Goal: Transaction & Acquisition: Purchase product/service

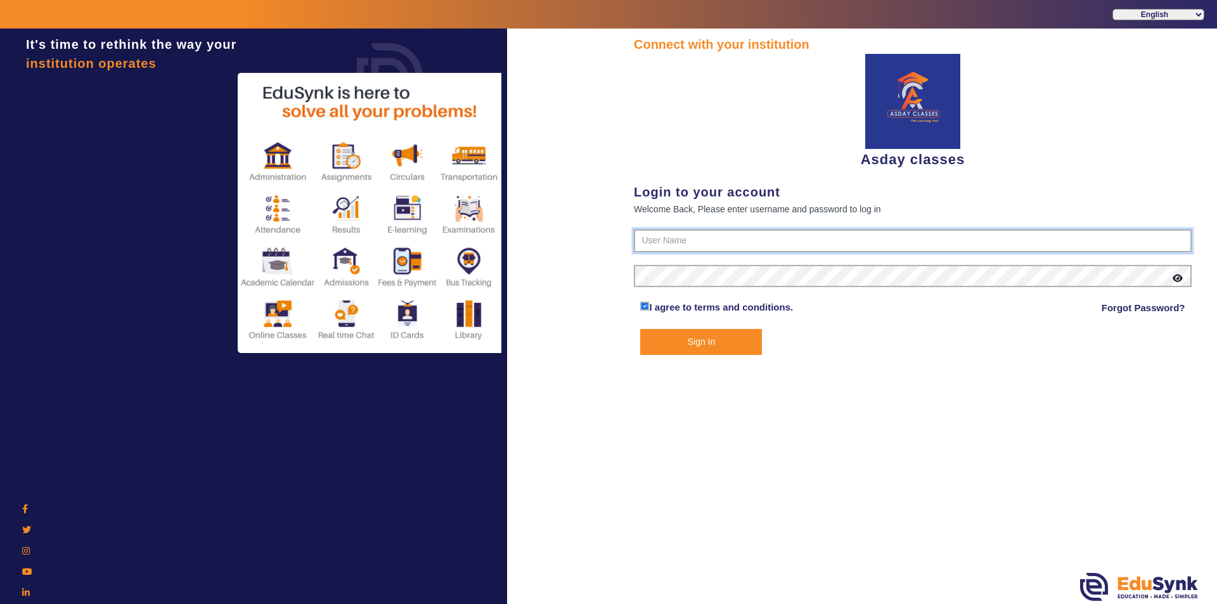
type input "7775077131"
click at [680, 346] on button "Sign In" at bounding box center [701, 342] width 122 height 26
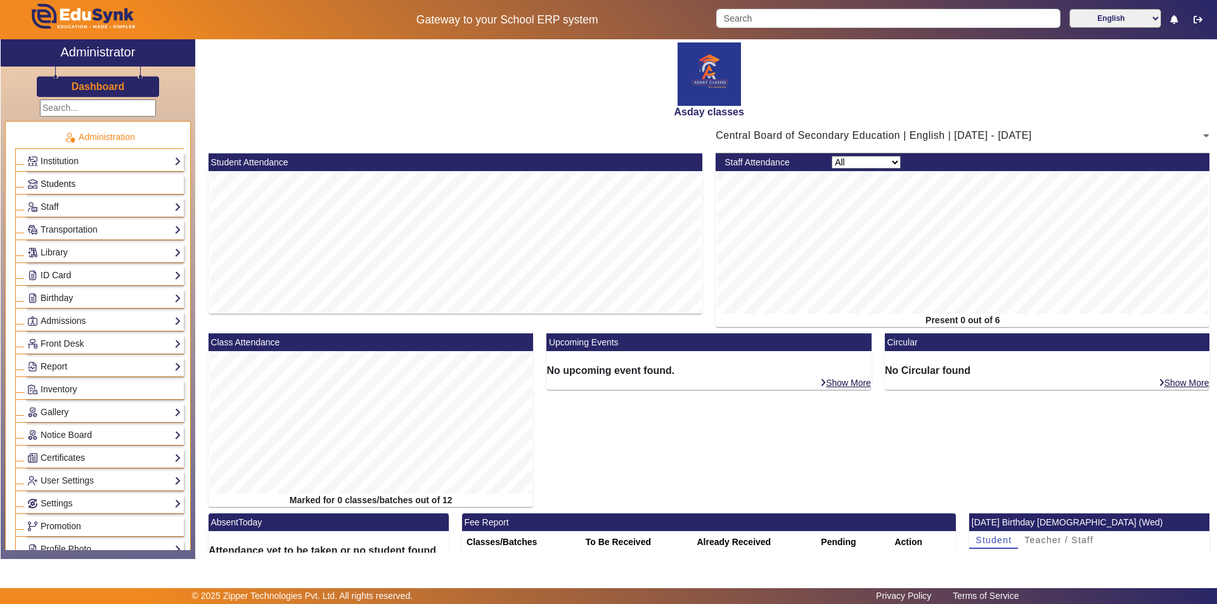
click at [112, 186] on link "Students" at bounding box center [104, 184] width 154 height 15
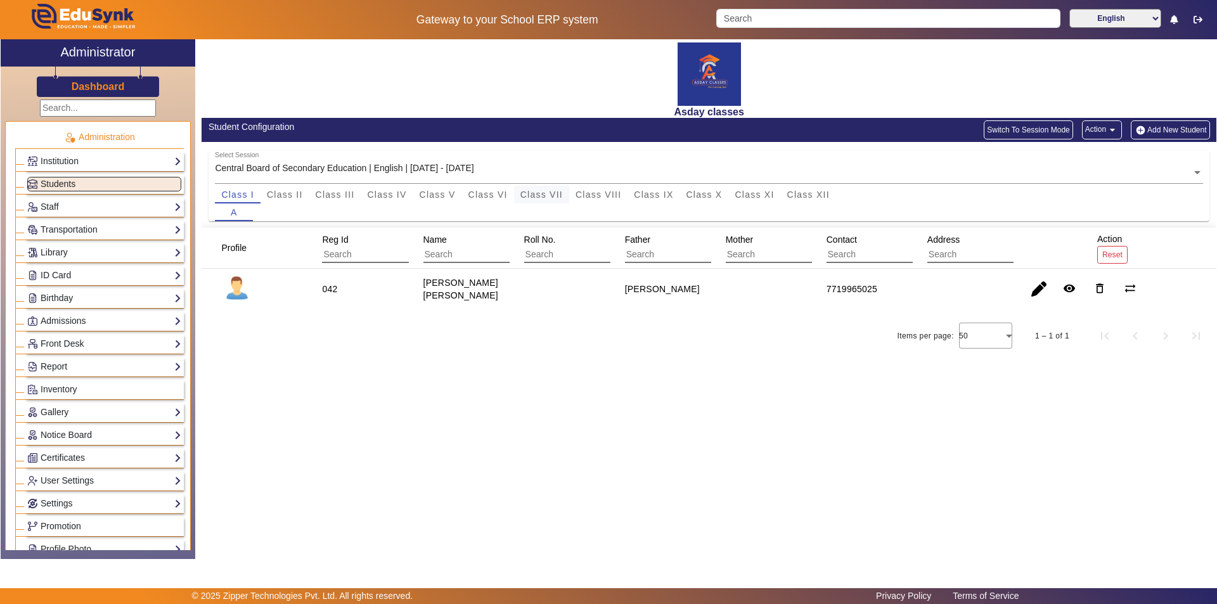
click at [550, 190] on span "Class VII" at bounding box center [542, 194] width 42 height 9
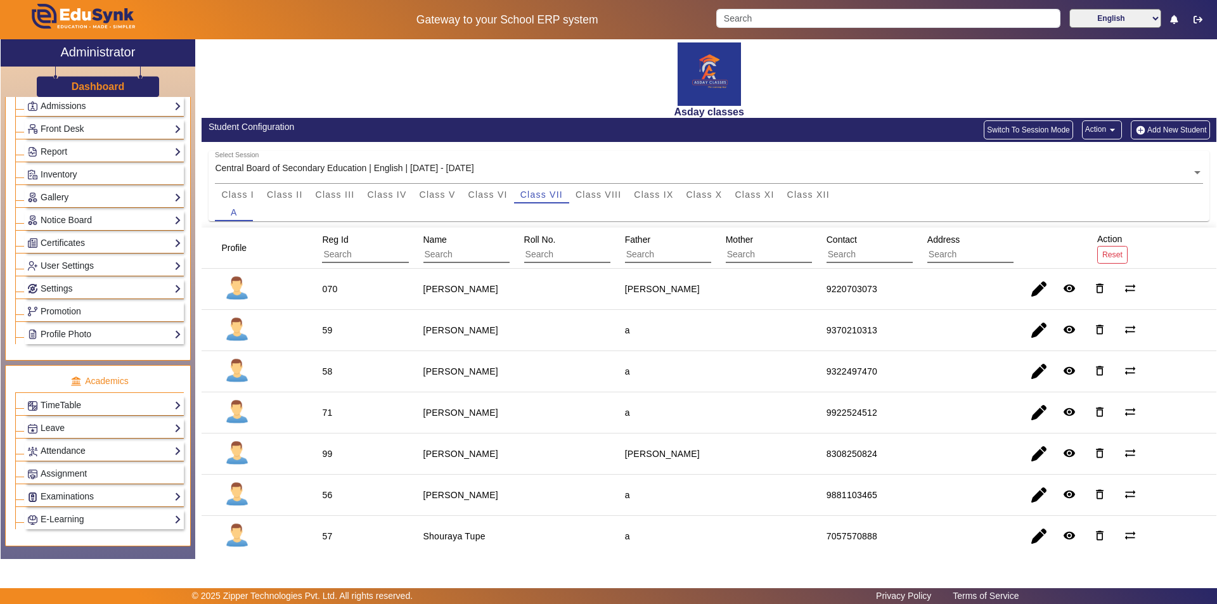
scroll to position [470, 0]
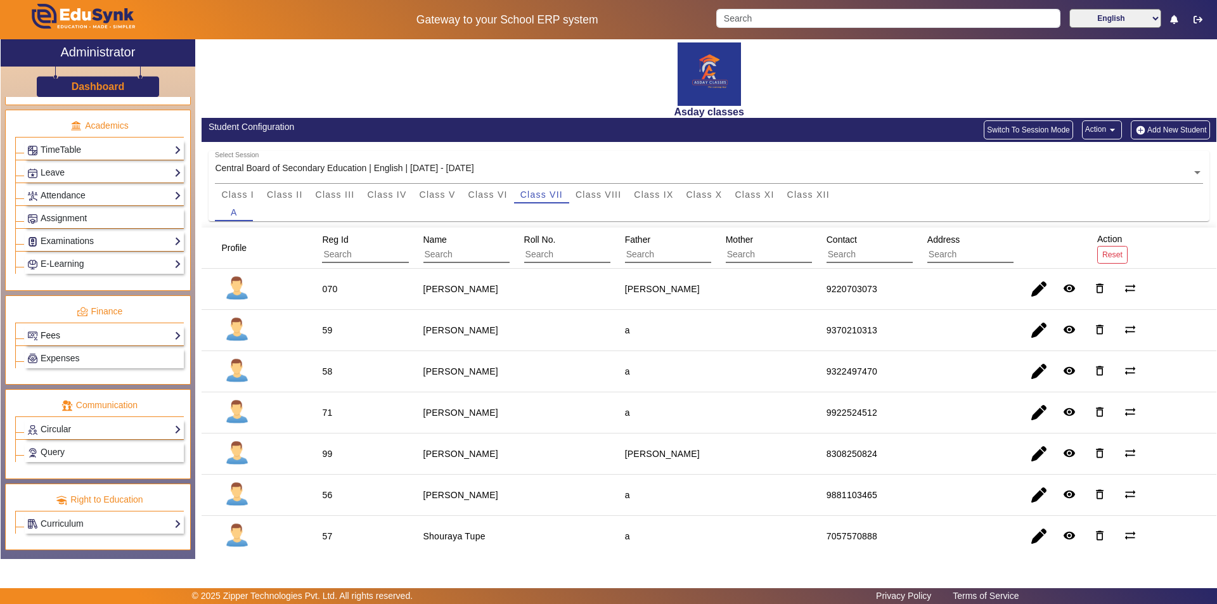
click at [95, 335] on link "Fees" at bounding box center [104, 335] width 154 height 15
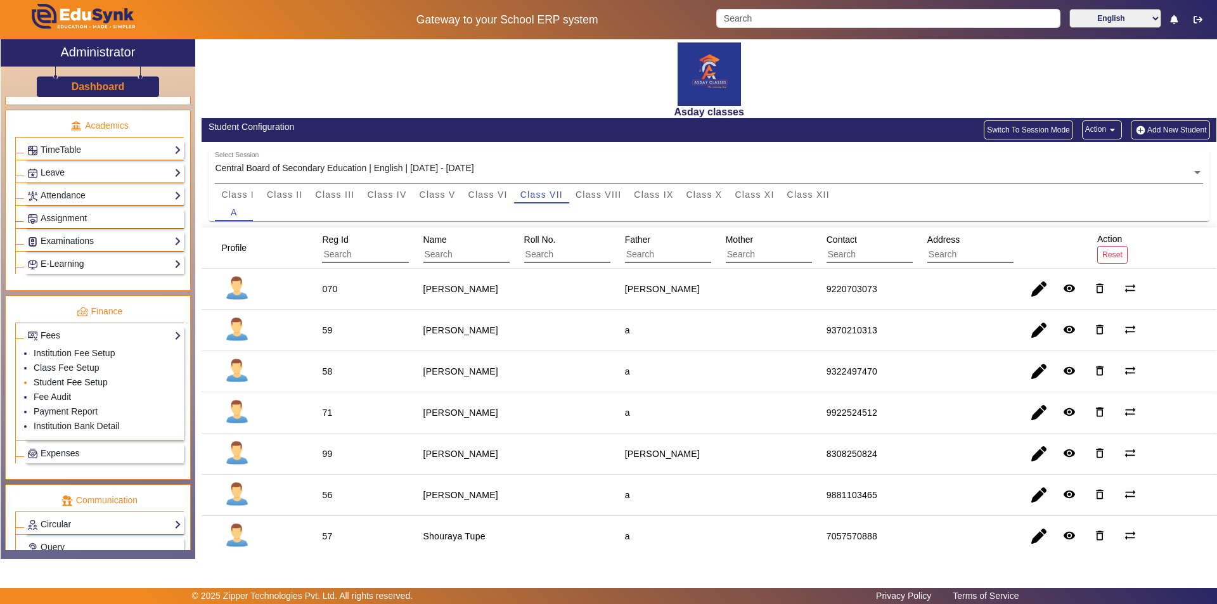
click at [77, 385] on link "Student Fee Setup" at bounding box center [71, 382] width 74 height 10
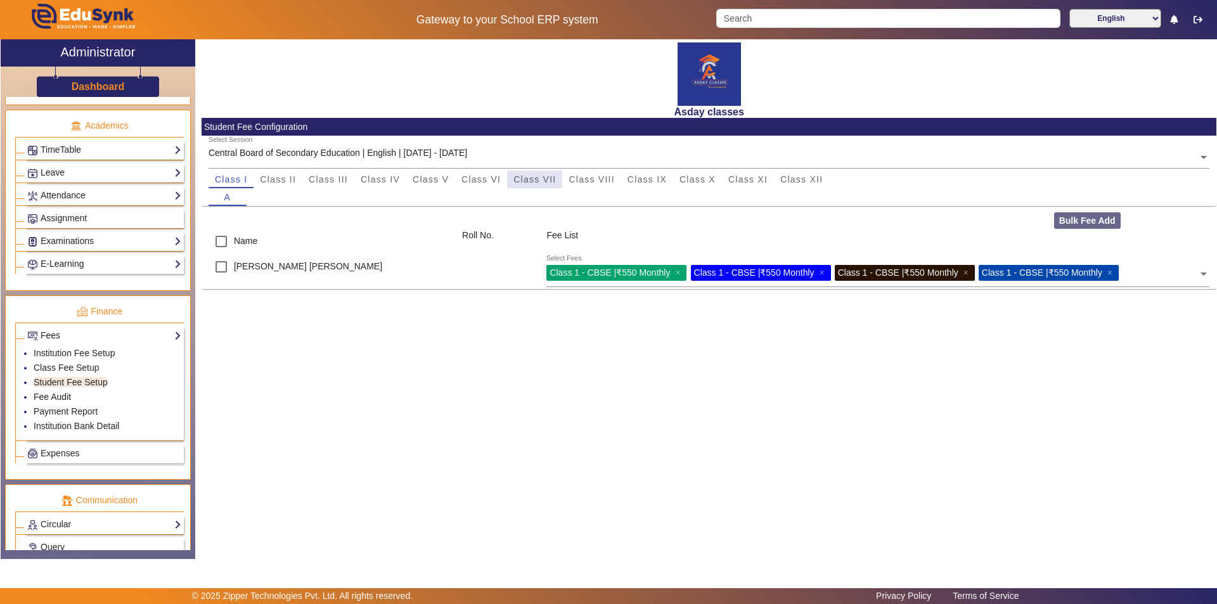
click at [552, 179] on span "Class VII" at bounding box center [535, 179] width 42 height 9
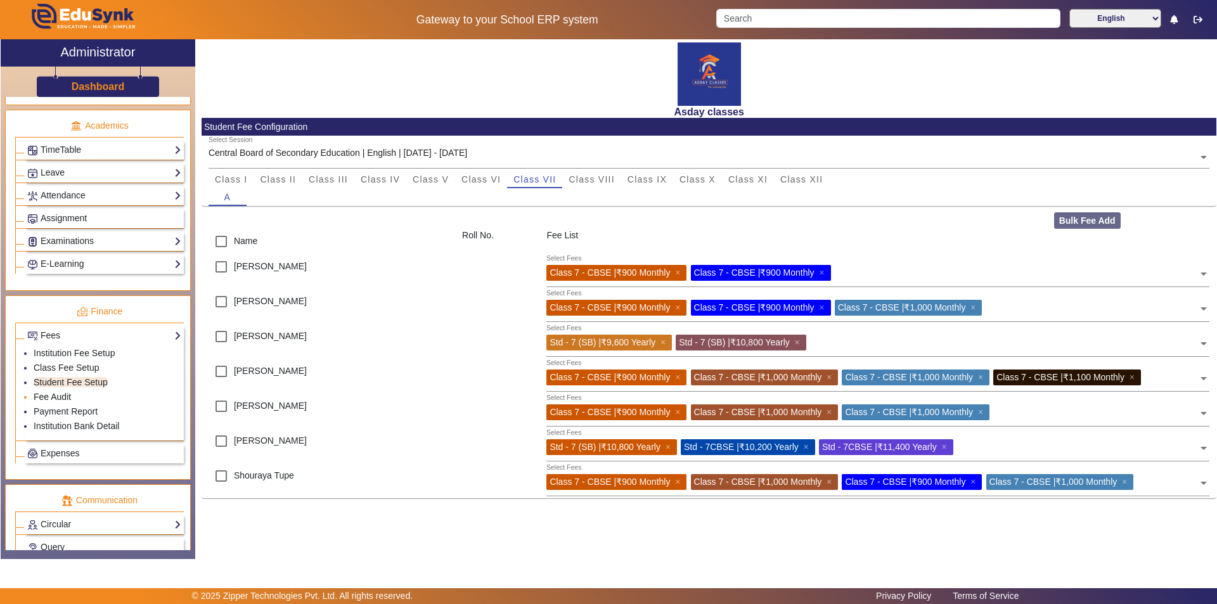
click at [49, 401] on link "Fee Audit" at bounding box center [52, 397] width 37 height 10
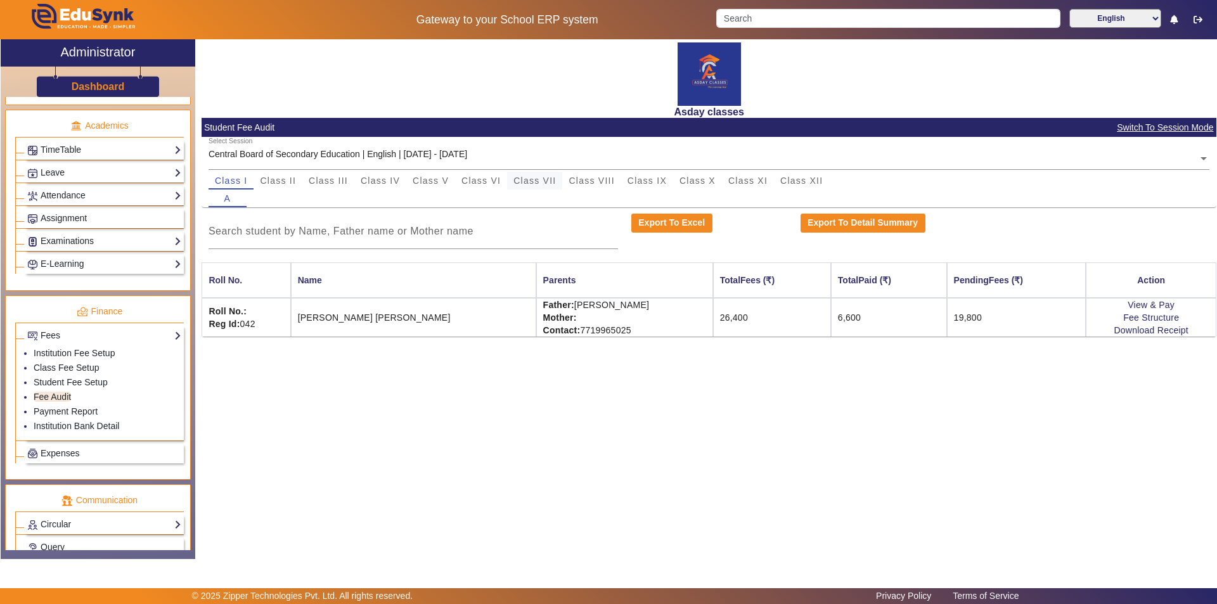
click at [539, 183] on span "Class VII" at bounding box center [535, 180] width 42 height 9
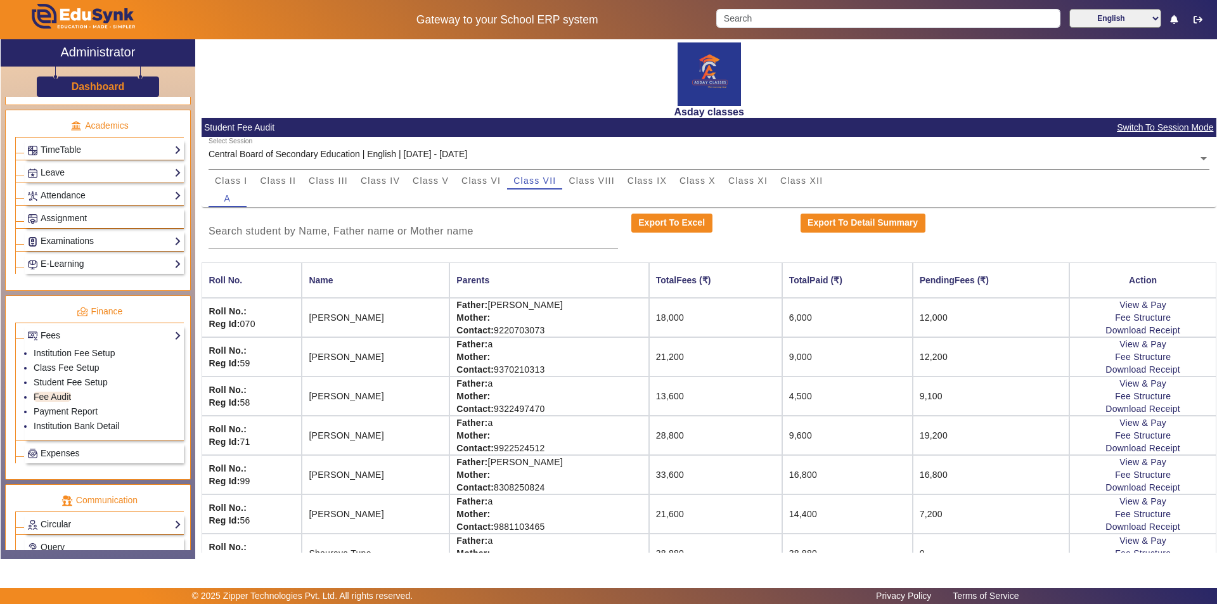
click at [825, 404] on td "4,500" at bounding box center [847, 396] width 131 height 39
click at [1115, 398] on link "Fee Structure" at bounding box center [1143, 396] width 56 height 10
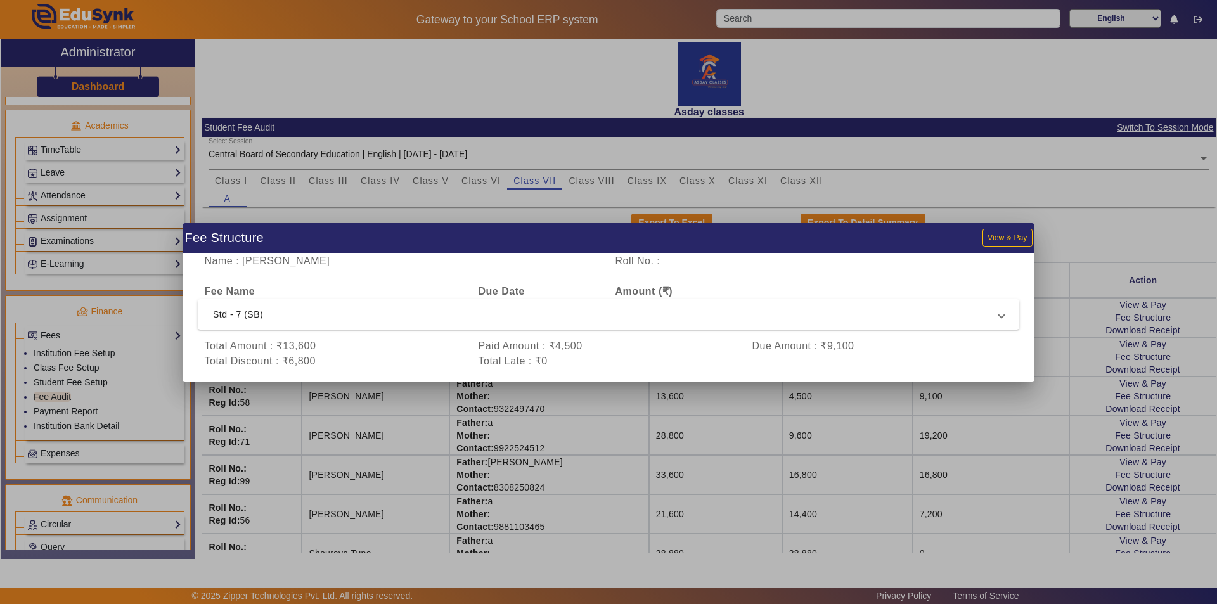
click at [1068, 223] on div at bounding box center [608, 302] width 1217 height 604
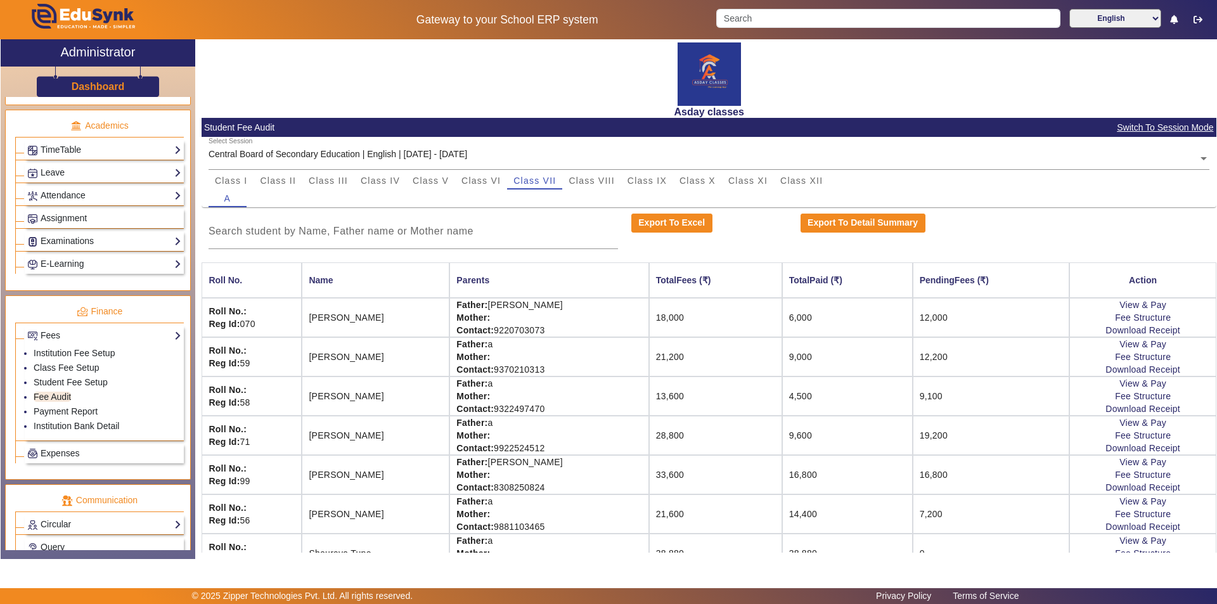
click at [832, 401] on td "4,500" at bounding box center [847, 396] width 131 height 39
click at [1142, 384] on link "View & Pay" at bounding box center [1143, 383] width 47 height 10
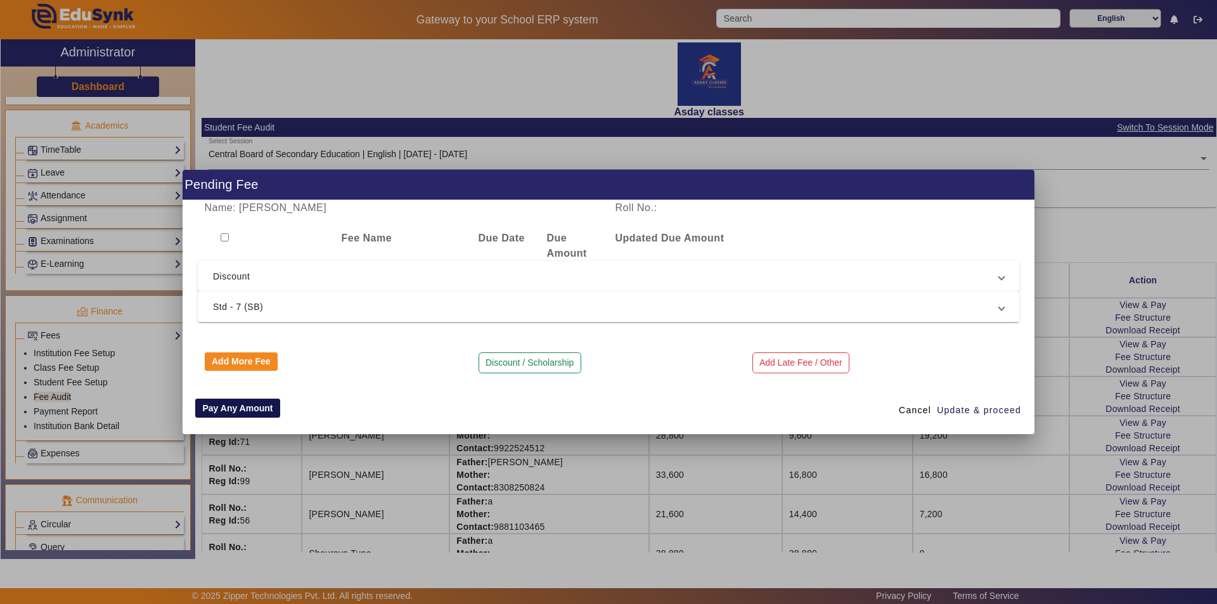
click at [248, 410] on button "Pay Any Amount" at bounding box center [237, 408] width 85 height 19
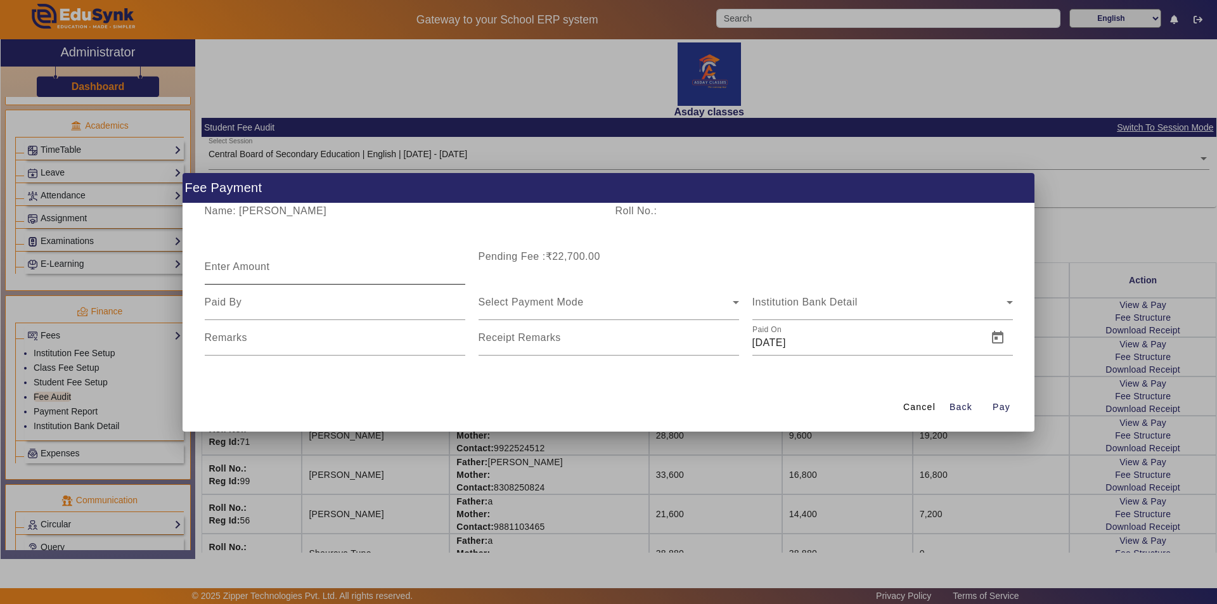
click at [233, 272] on label "Enter Amount" at bounding box center [237, 266] width 65 height 11
click at [233, 272] on input "Enter Amount" at bounding box center [335, 271] width 261 height 15
type input "1500"
click at [588, 297] on div "Select Payment Mode" at bounding box center [606, 302] width 254 height 15
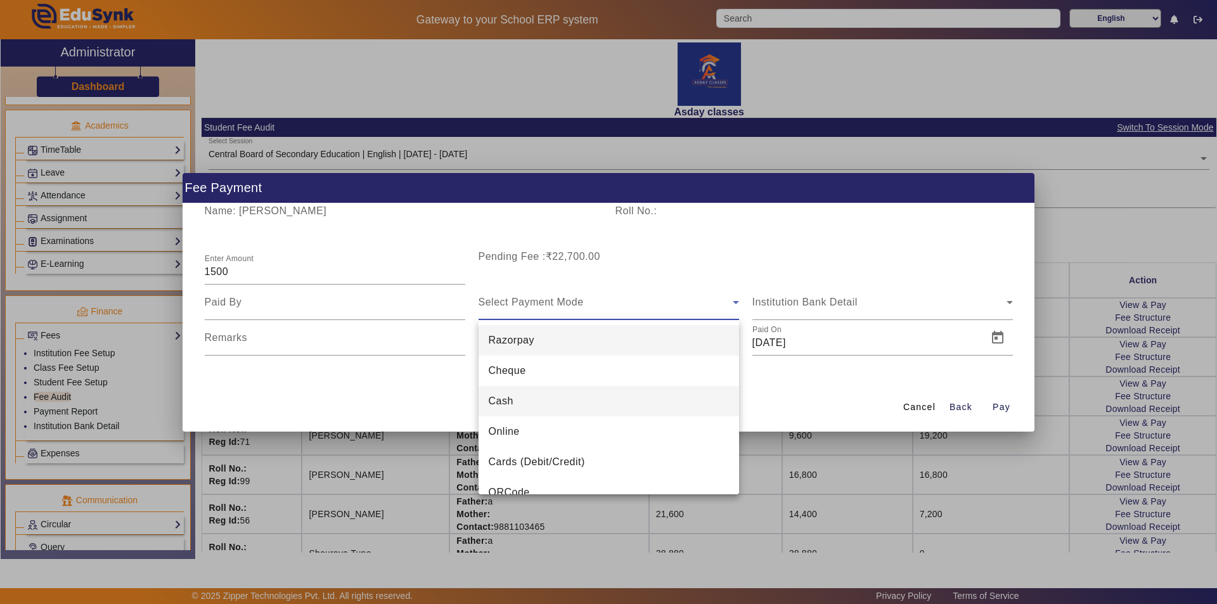
click at [536, 404] on mat-option "Cash" at bounding box center [609, 401] width 261 height 30
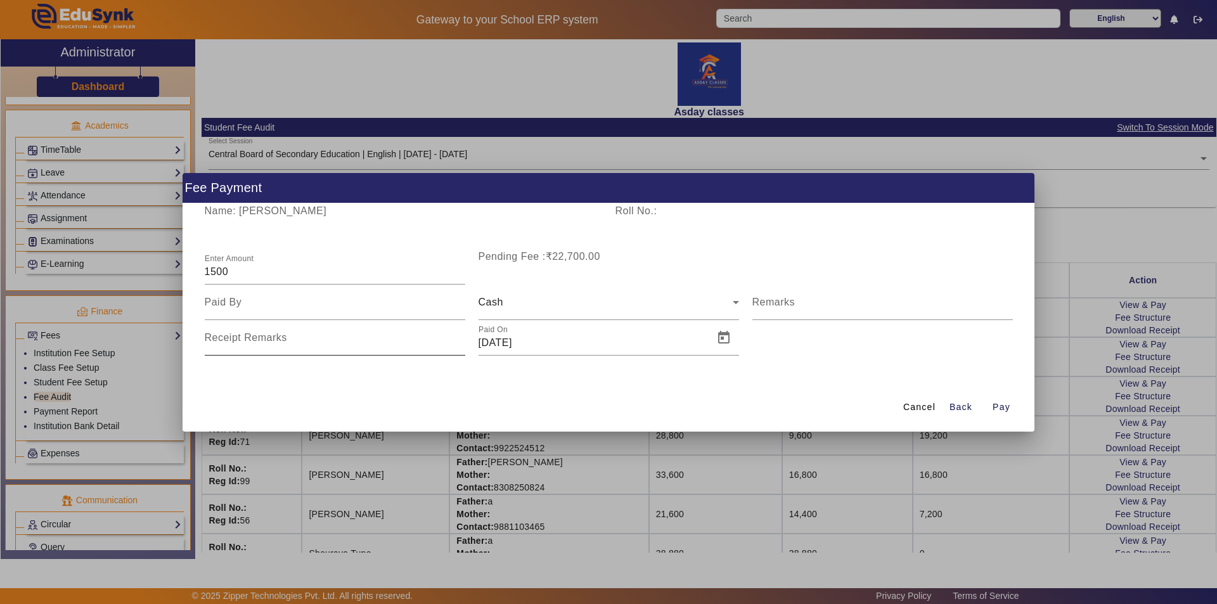
click at [238, 342] on mat-label "Receipt Remarks" at bounding box center [246, 337] width 82 height 11
click at [238, 342] on input "Receipt Remarks" at bounding box center [335, 342] width 261 height 15
click at [242, 305] on input at bounding box center [335, 302] width 261 height 15
type input "father"
click at [724, 336] on span "Open calendar" at bounding box center [724, 338] width 30 height 30
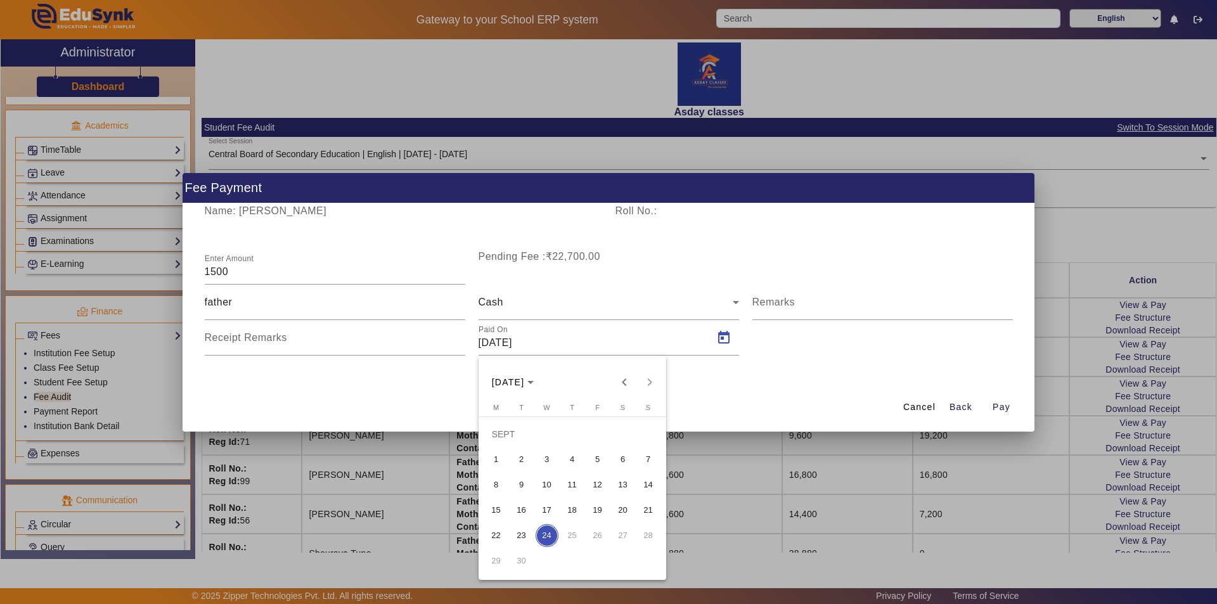
click at [501, 482] on span "8" at bounding box center [496, 485] width 23 height 23
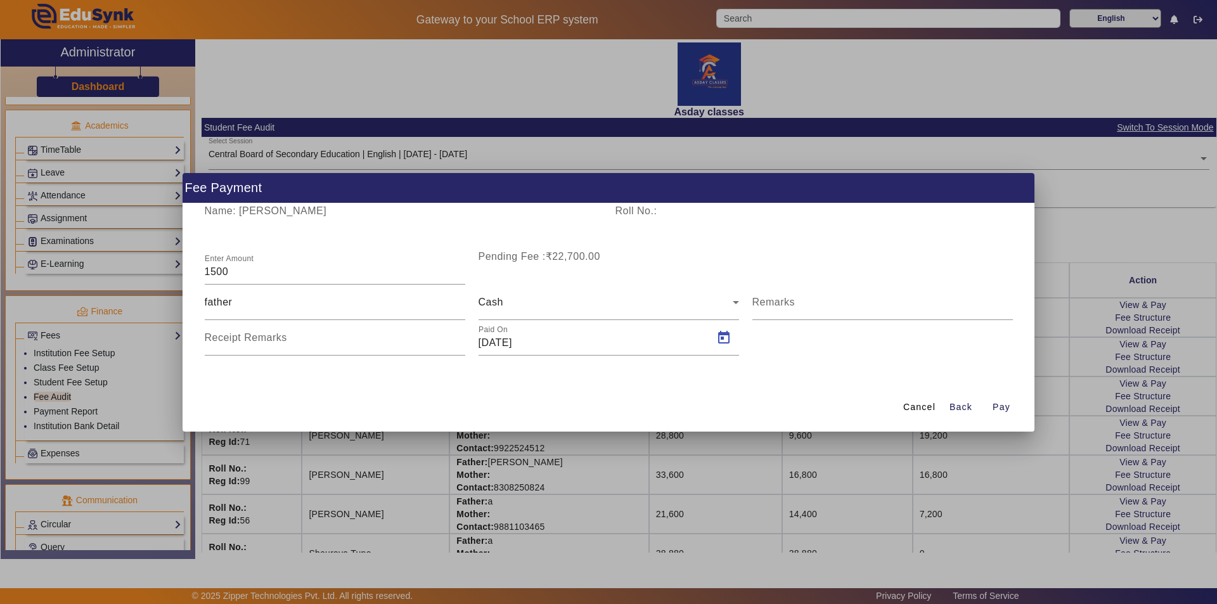
type input "[DATE]"
click at [999, 406] on span "Pay" at bounding box center [1002, 407] width 18 height 13
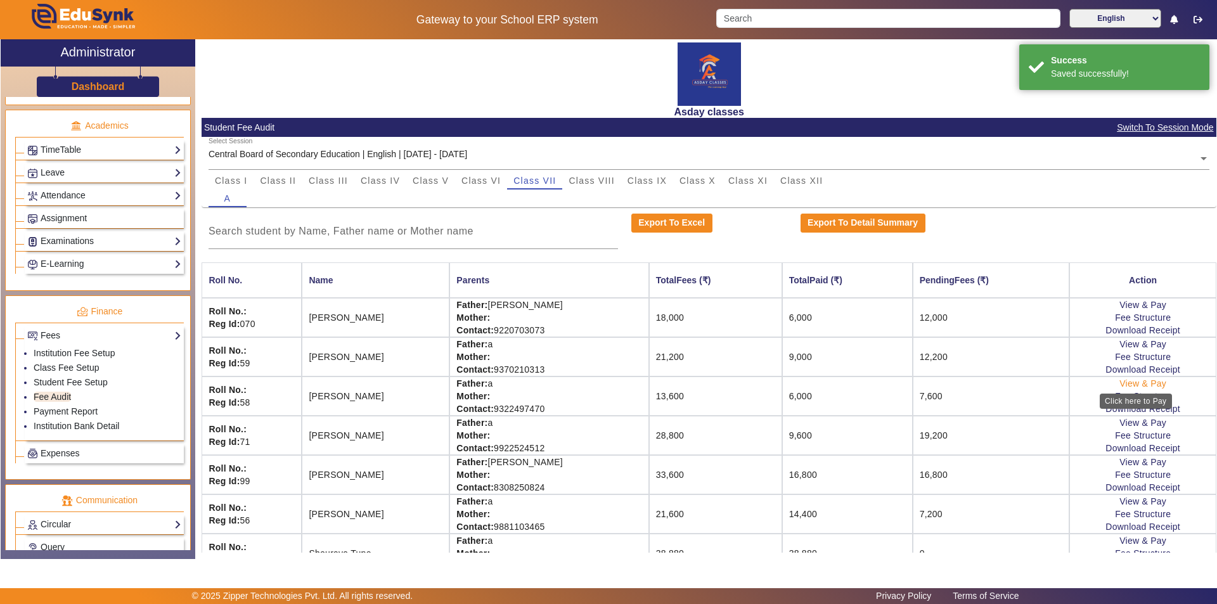
click at [1131, 384] on link "View & Pay" at bounding box center [1143, 383] width 47 height 10
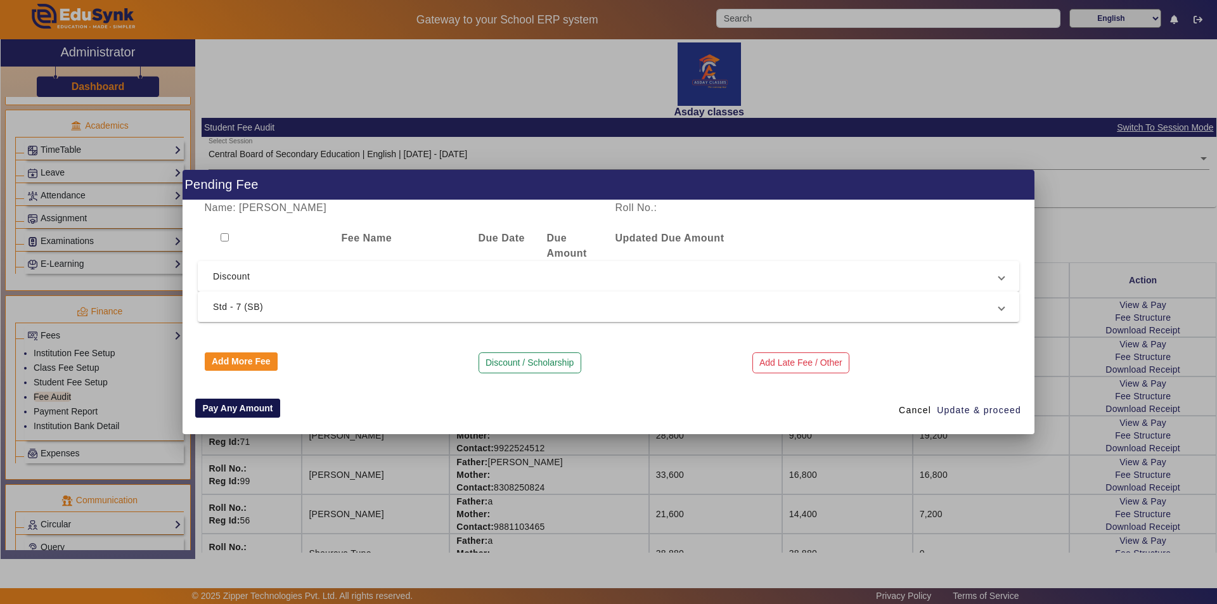
click at [223, 410] on button "Pay Any Amount" at bounding box center [237, 408] width 85 height 19
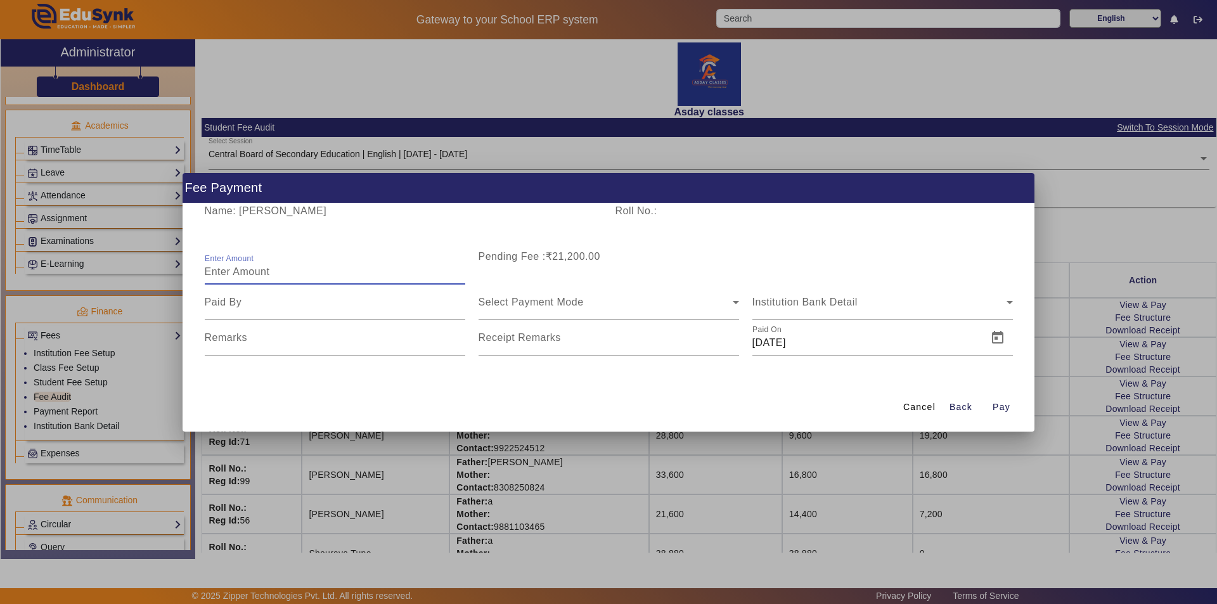
click at [217, 273] on input "Enter Amount" at bounding box center [335, 271] width 261 height 15
type input "1500"
click at [523, 313] on div "Select Payment Mode" at bounding box center [609, 303] width 261 height 36
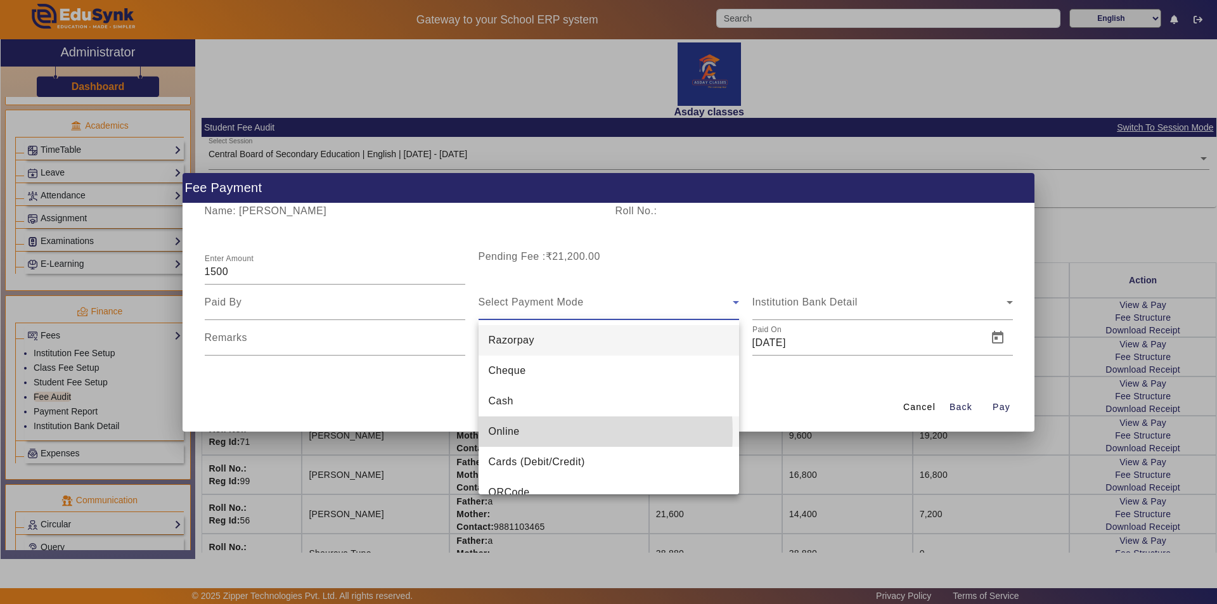
click at [507, 433] on span "Online" at bounding box center [504, 431] width 31 height 15
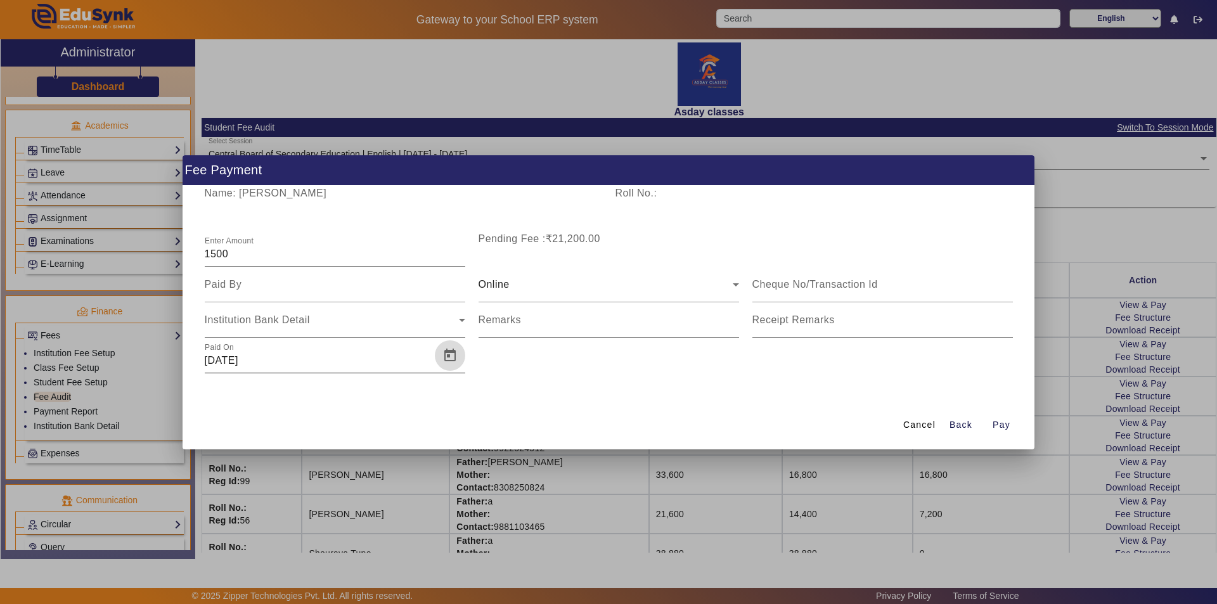
click at [450, 352] on span "Open calendar" at bounding box center [450, 355] width 30 height 30
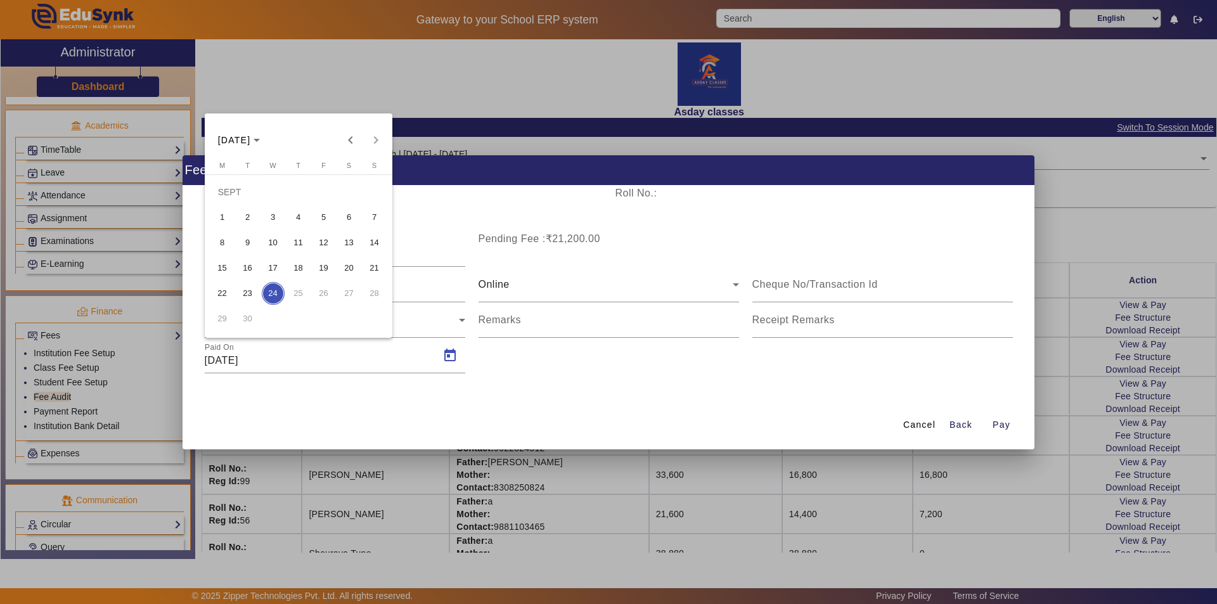
click at [297, 293] on span "25" at bounding box center [298, 293] width 23 height 23
click at [273, 295] on span "24" at bounding box center [273, 293] width 23 height 23
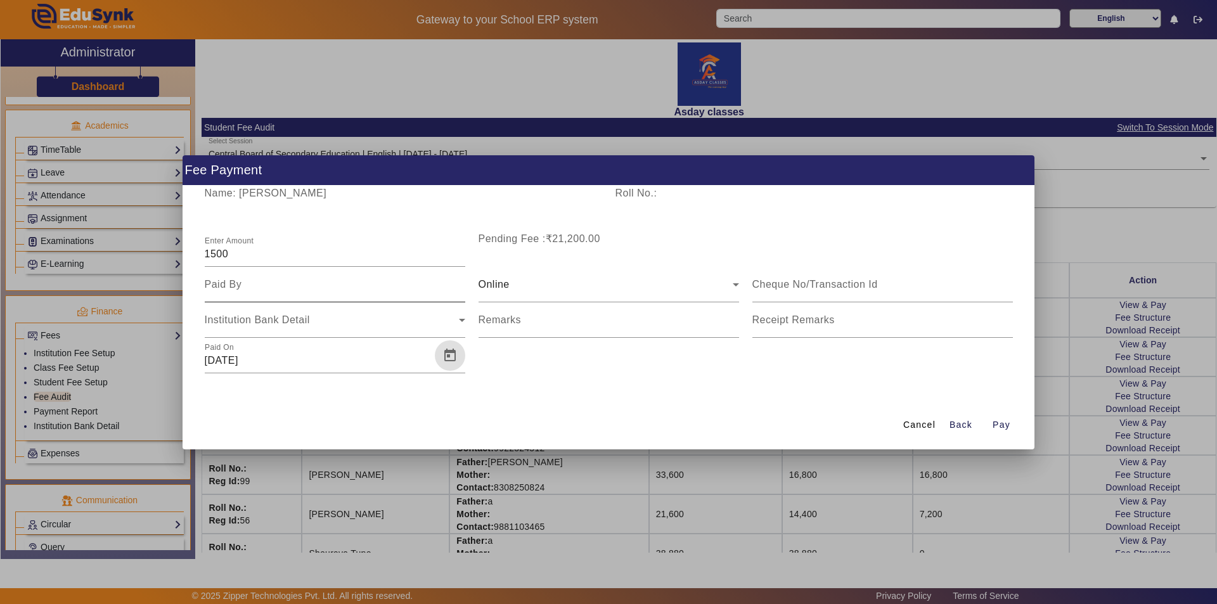
click at [225, 284] on input at bounding box center [335, 284] width 261 height 15
type input "father"
click at [1002, 429] on span "Pay" at bounding box center [1002, 424] width 18 height 13
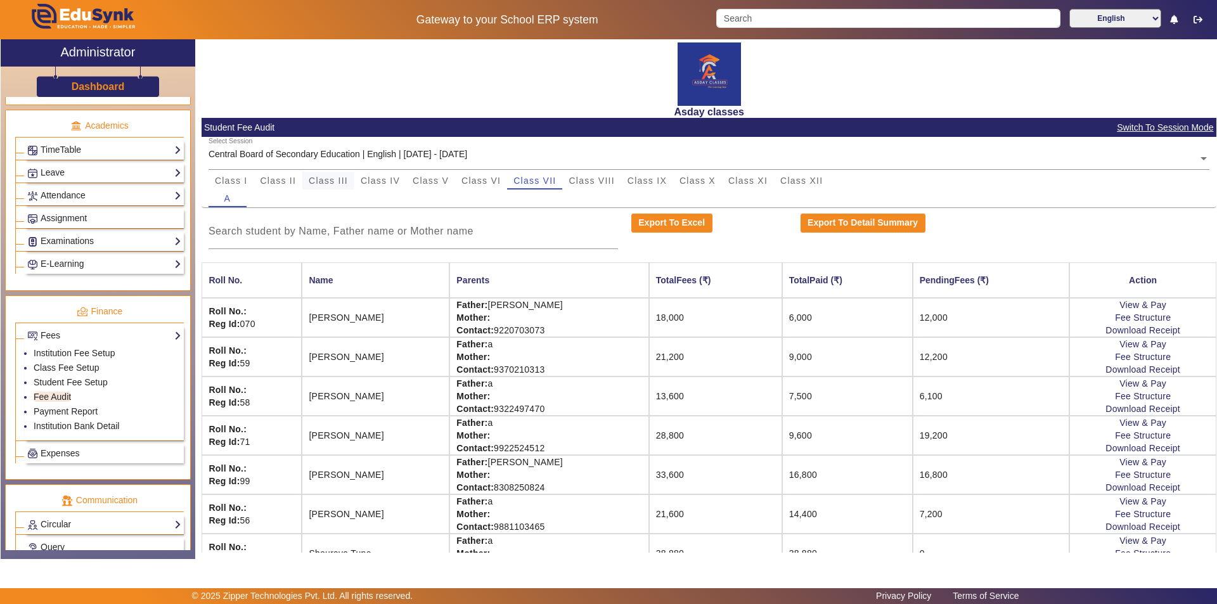
click at [349, 178] on div "Class III" at bounding box center [328, 181] width 52 height 18
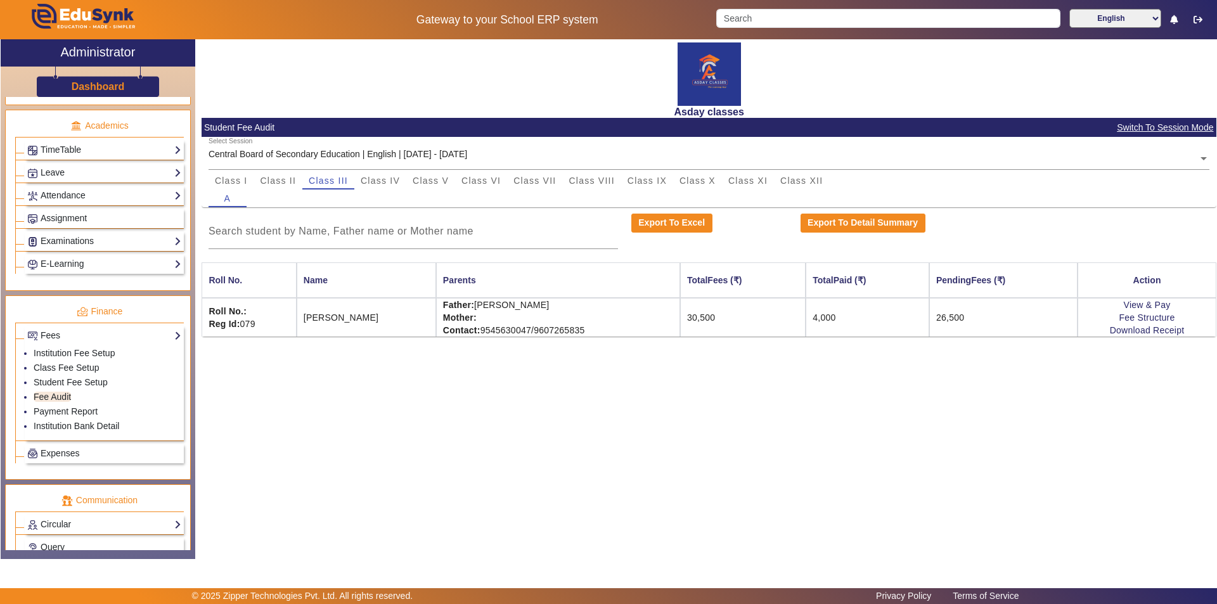
click at [554, 441] on div "Asday classes Student Fee Audit Switch To Session Mode Select Session Central B…" at bounding box center [705, 292] width 1021 height 507
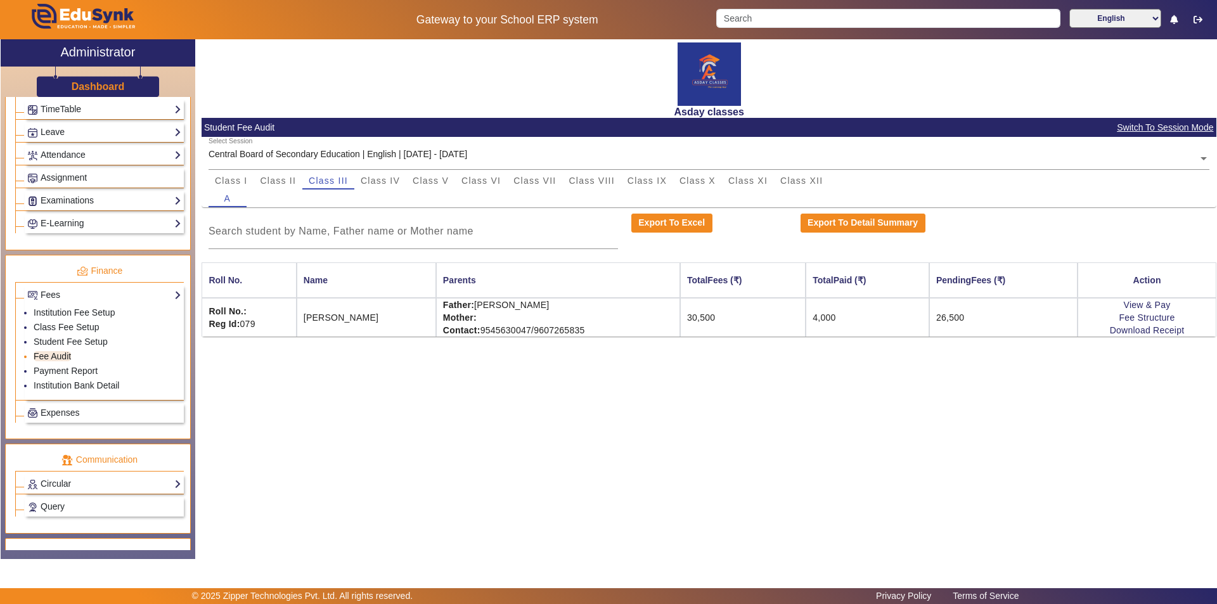
scroll to position [566, 0]
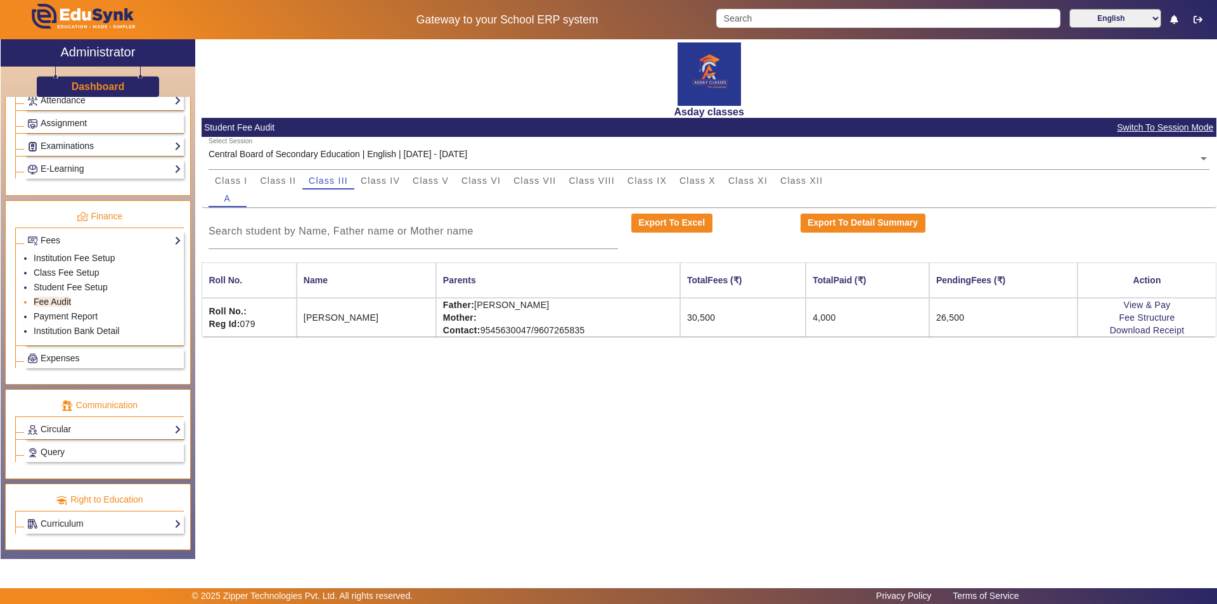
click at [54, 301] on link "Fee Audit" at bounding box center [52, 302] width 37 height 10
click at [56, 287] on link "Student Fee Setup" at bounding box center [71, 287] width 74 height 10
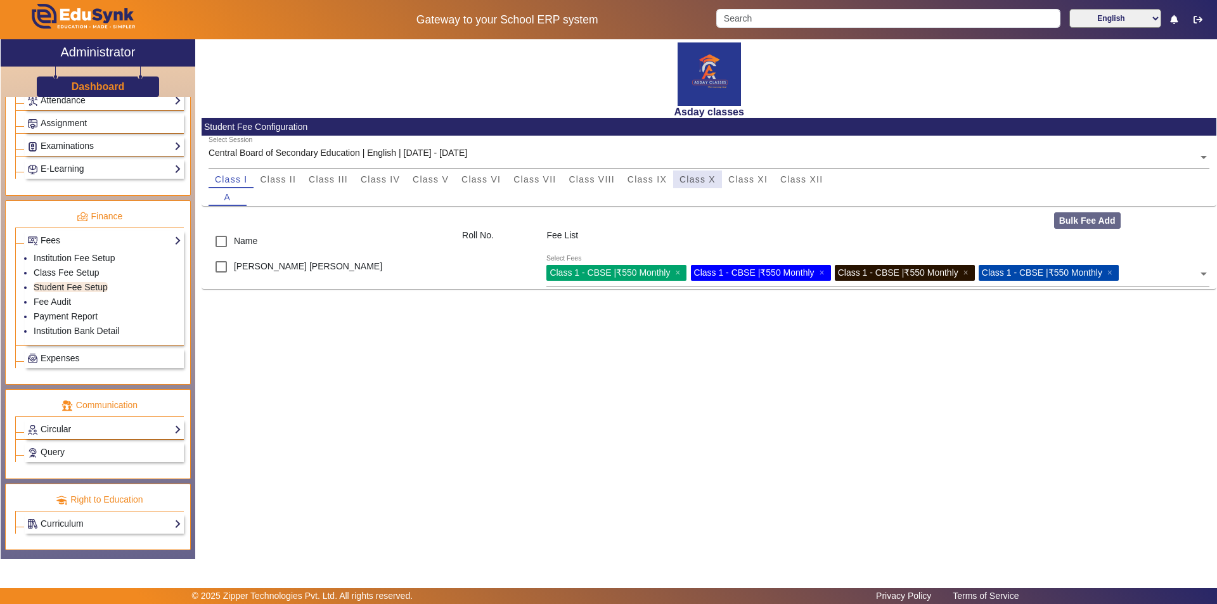
click at [708, 178] on span "Class X" at bounding box center [698, 179] width 36 height 9
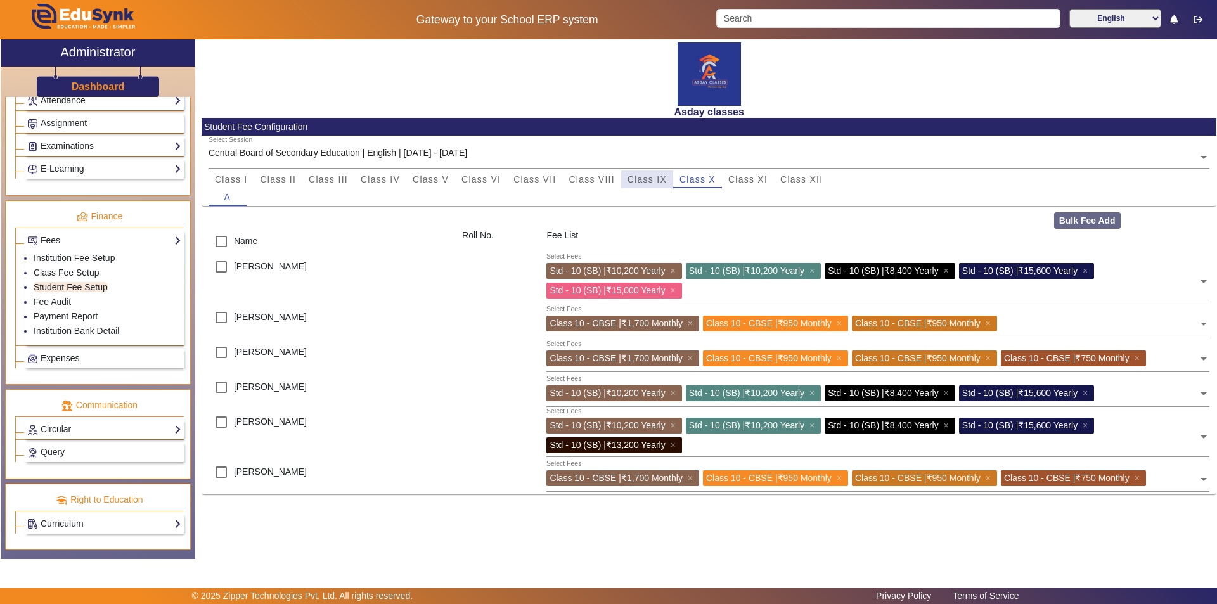
click at [643, 177] on span "Class IX" at bounding box center [647, 179] width 39 height 9
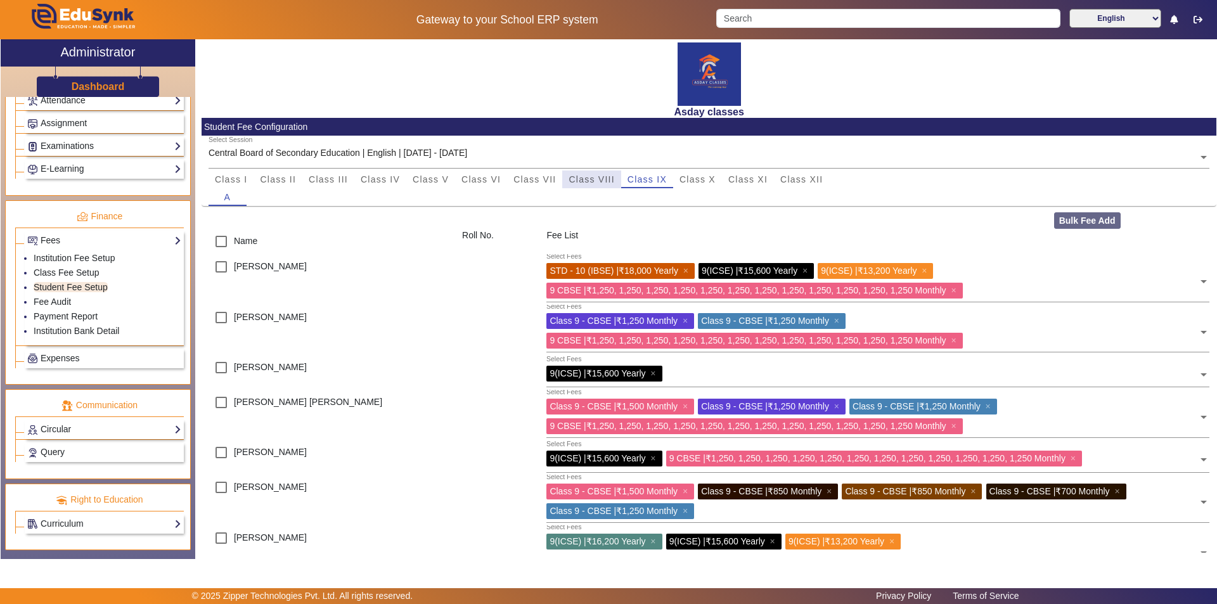
click at [586, 179] on span "Class VIII" at bounding box center [592, 179] width 46 height 9
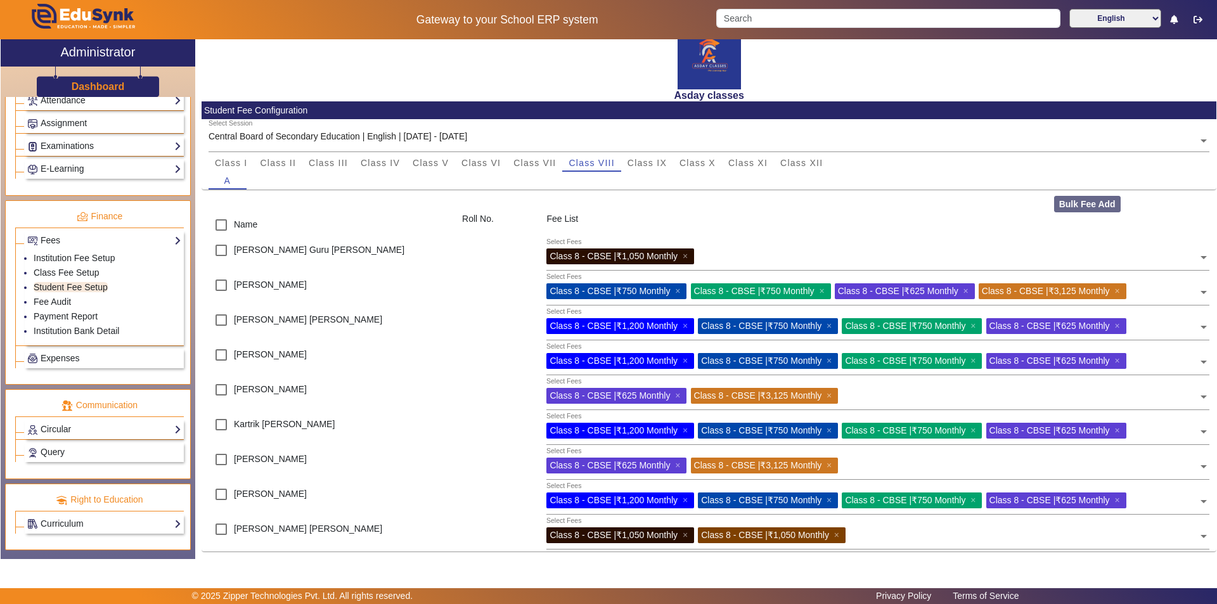
scroll to position [22, 0]
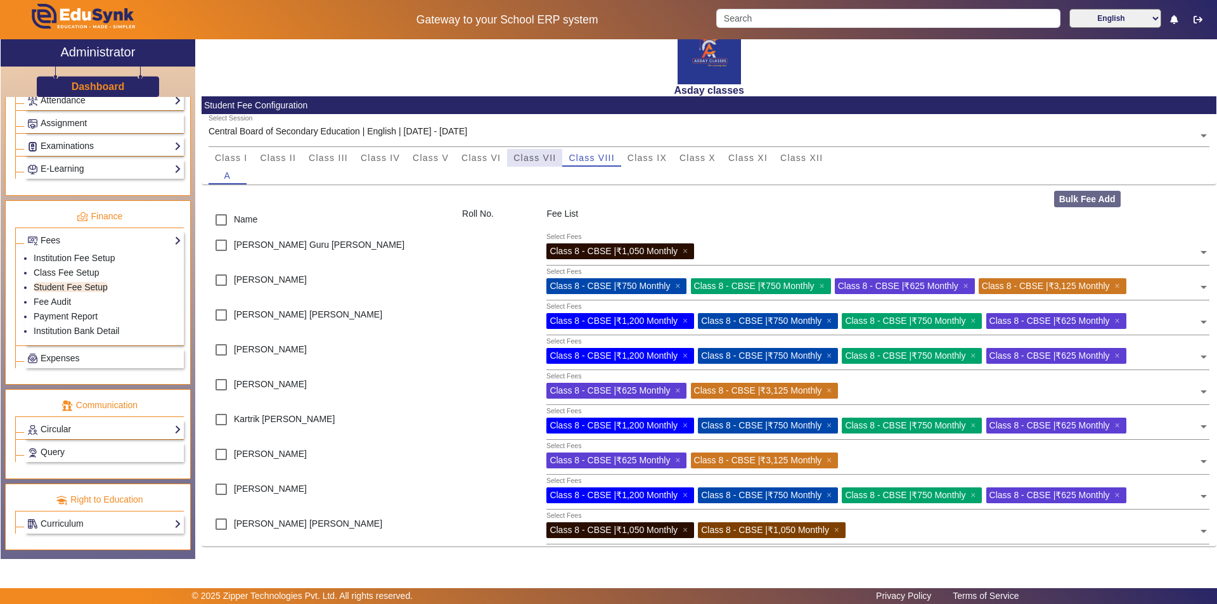
click at [543, 155] on span "Class VII" at bounding box center [535, 157] width 42 height 9
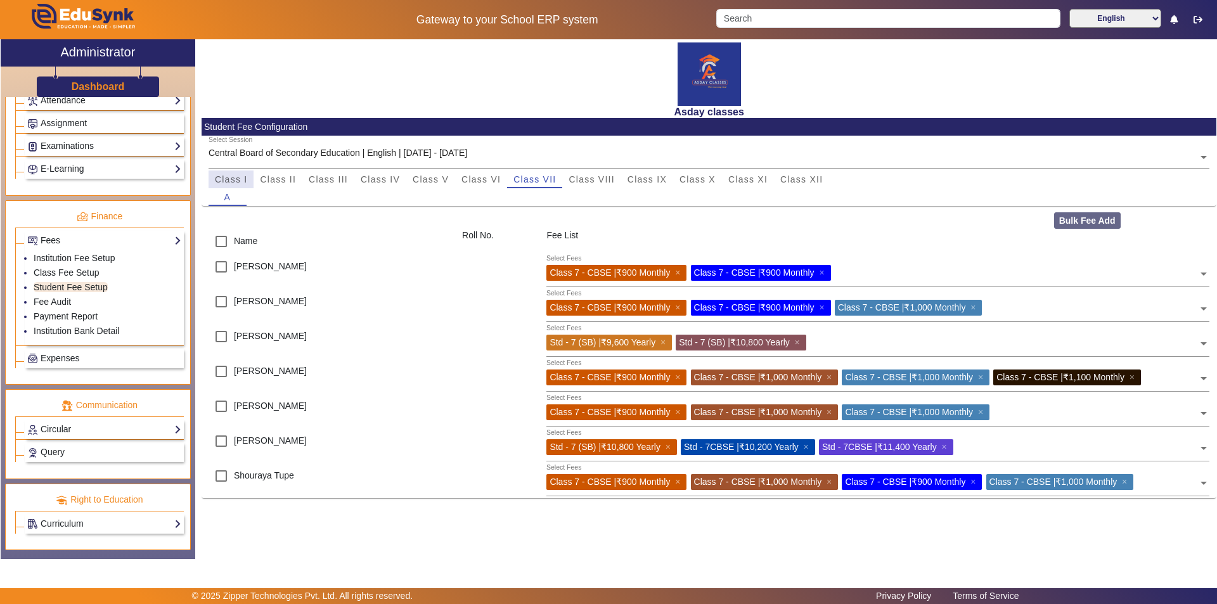
click at [240, 178] on span "Class I" at bounding box center [231, 179] width 33 height 9
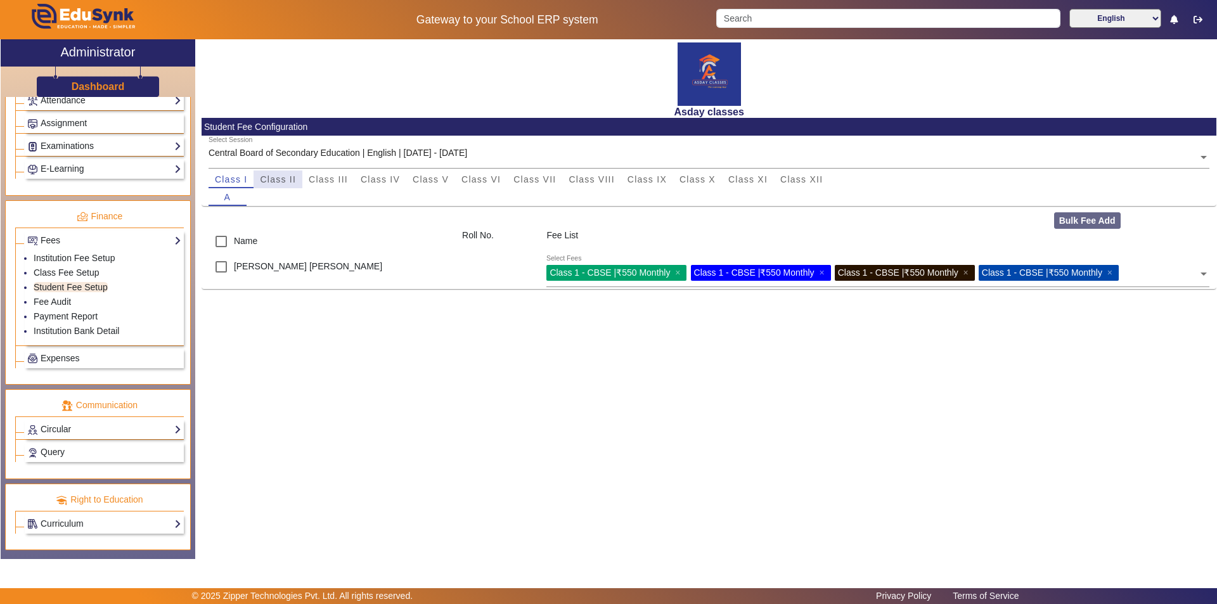
click at [288, 176] on span "Class II" at bounding box center [278, 179] width 36 height 9
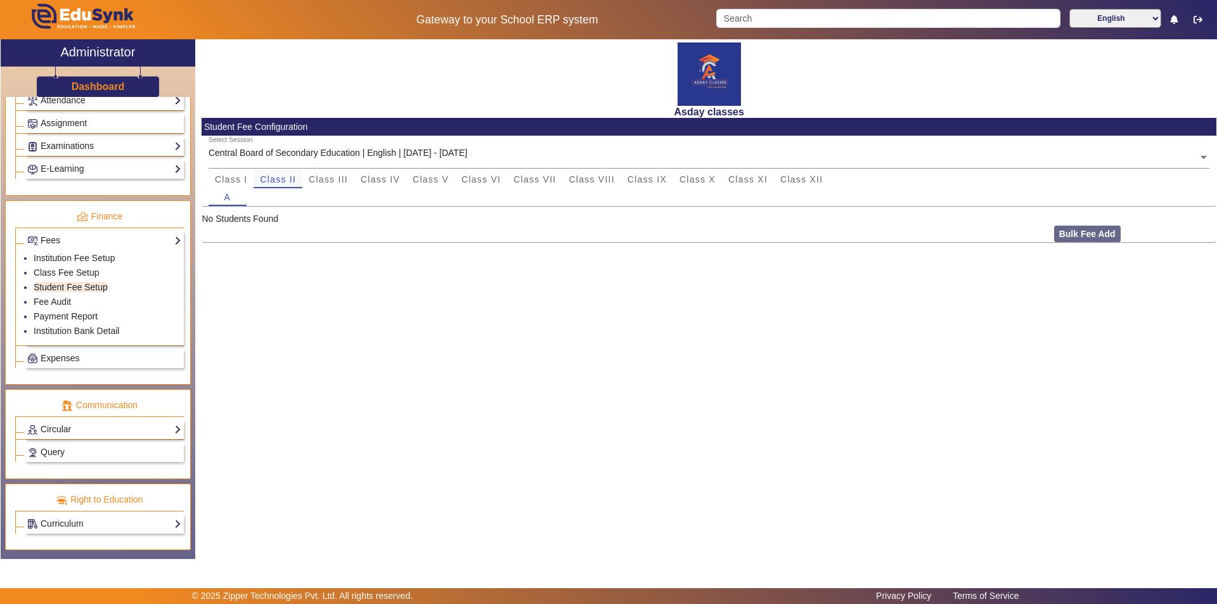
click at [273, 179] on span "Class II" at bounding box center [278, 179] width 36 height 9
click at [326, 175] on span "Class III" at bounding box center [328, 179] width 39 height 9
